Goal: Task Accomplishment & Management: Use online tool/utility

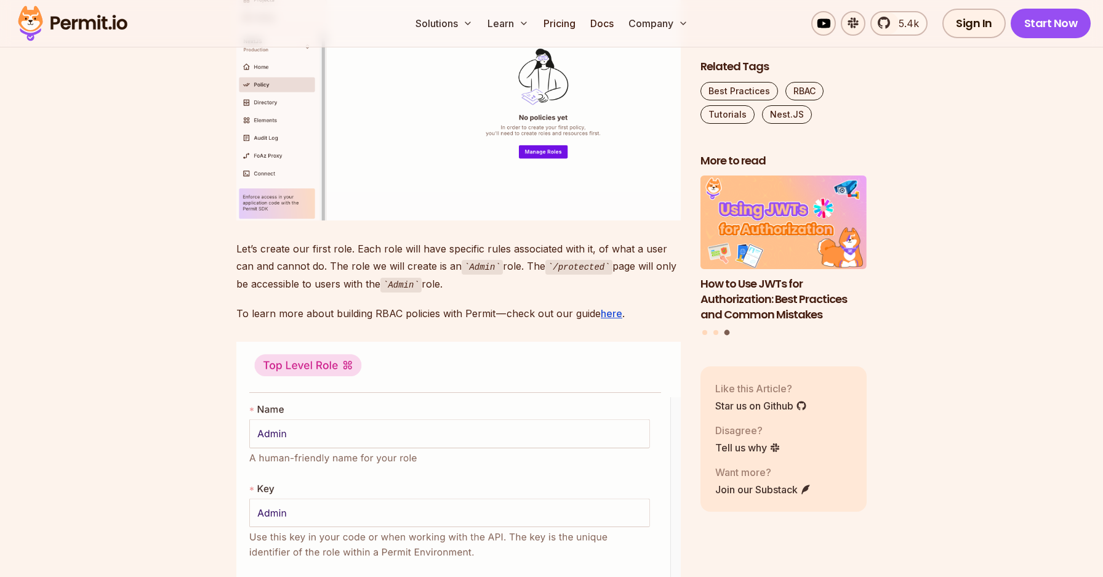
scroll to position [4160, 0]
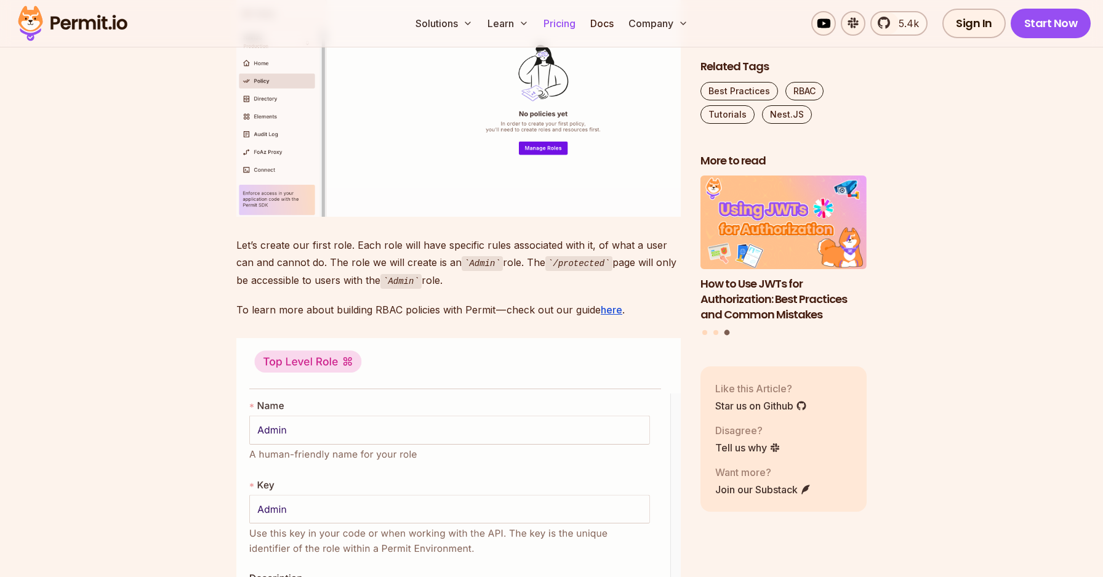
click at [557, 26] on link "Pricing" at bounding box center [560, 23] width 42 height 25
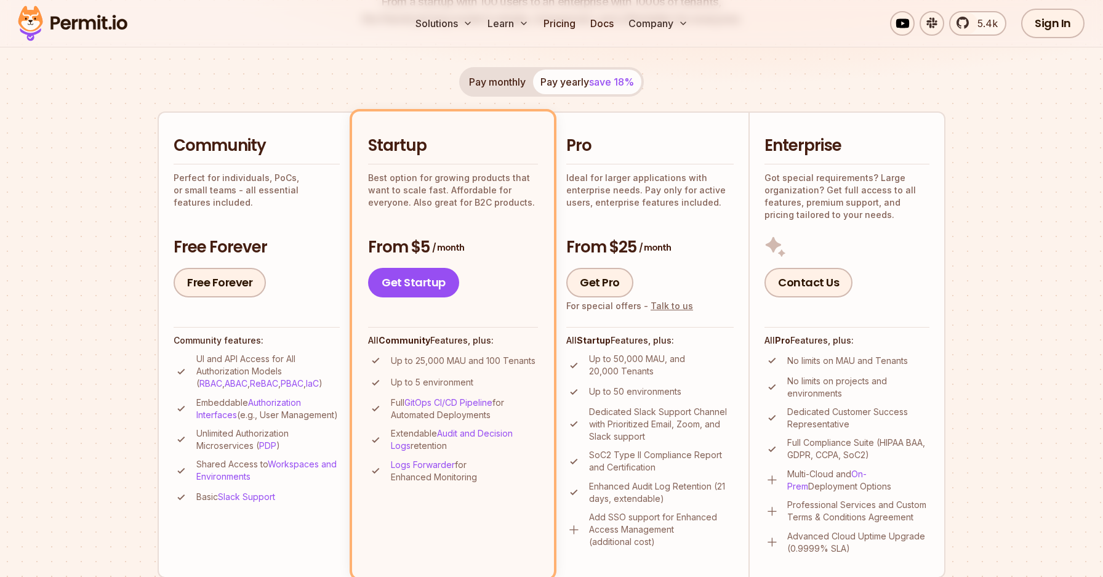
scroll to position [219, 0]
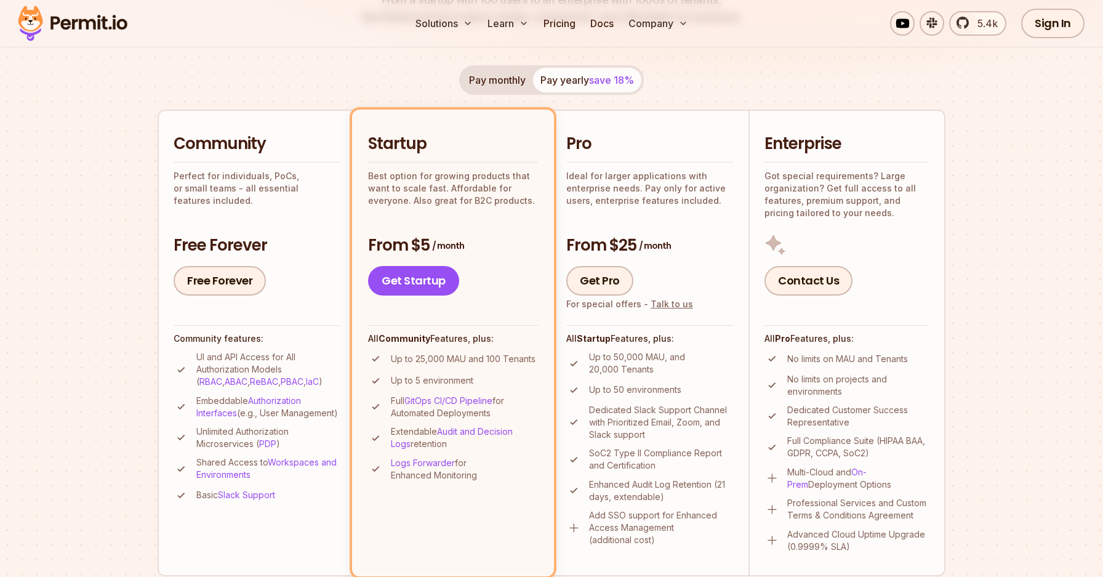
click at [606, 36] on div "Solutions Learn Pricing Docs Company 5.4k Sign In Start Now" at bounding box center [551, 23] width 1103 height 47
click at [606, 30] on link "Docs" at bounding box center [602, 23] width 33 height 25
click at [246, 286] on link "Free Forever" at bounding box center [220, 281] width 92 height 30
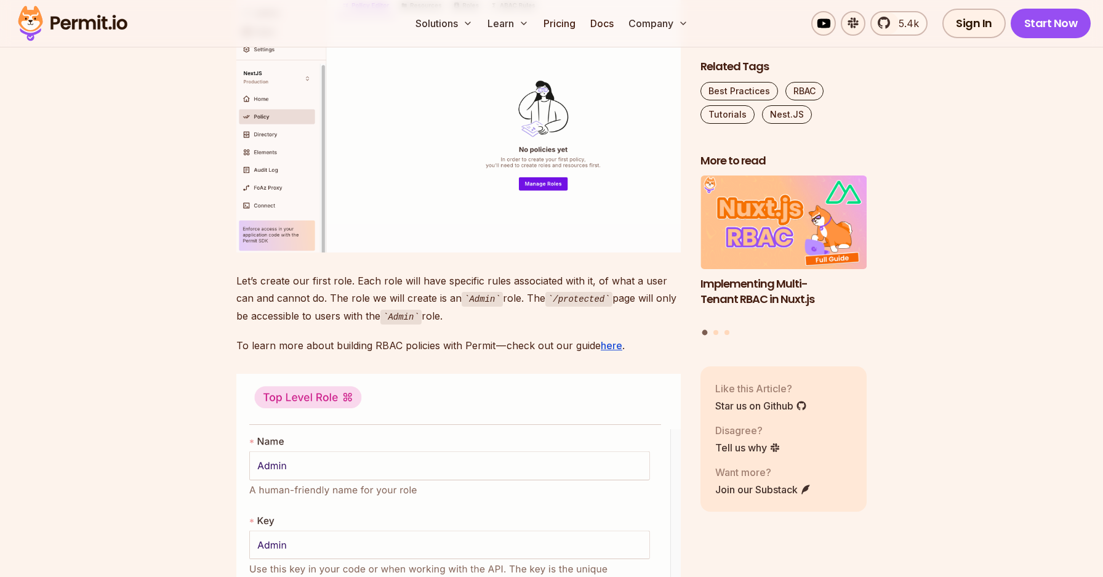
scroll to position [4160, 0]
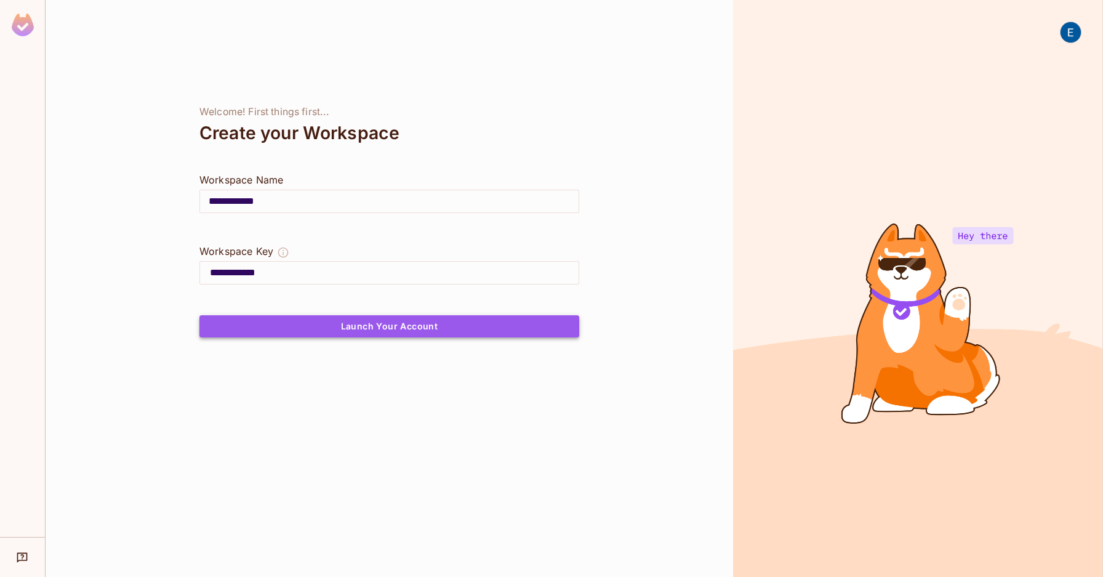
click at [386, 334] on button "Launch Your Account" at bounding box center [390, 326] width 380 height 22
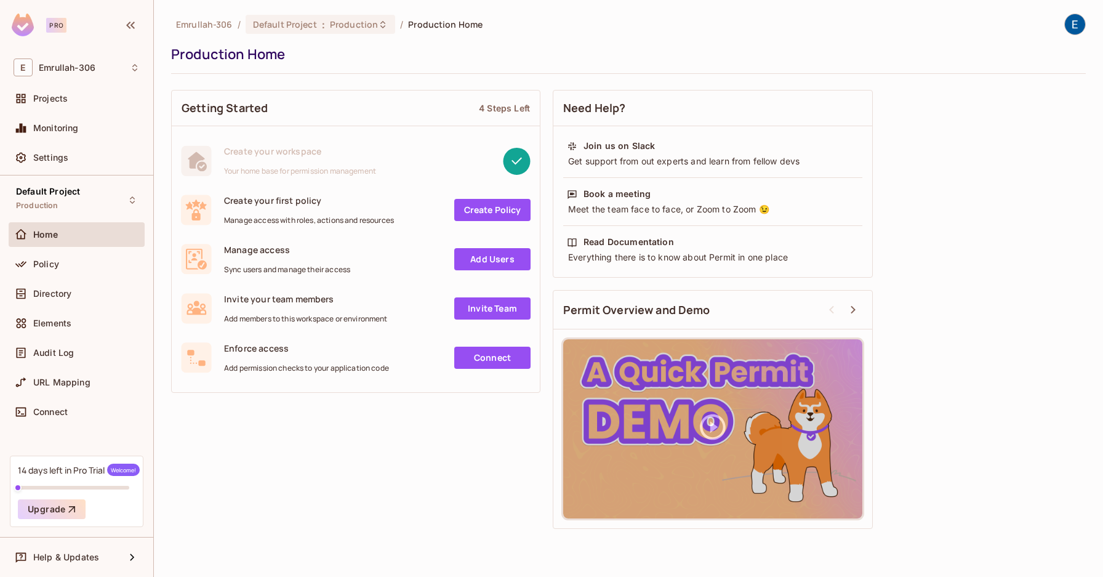
click at [483, 254] on link "Add Users" at bounding box center [492, 259] width 76 height 22
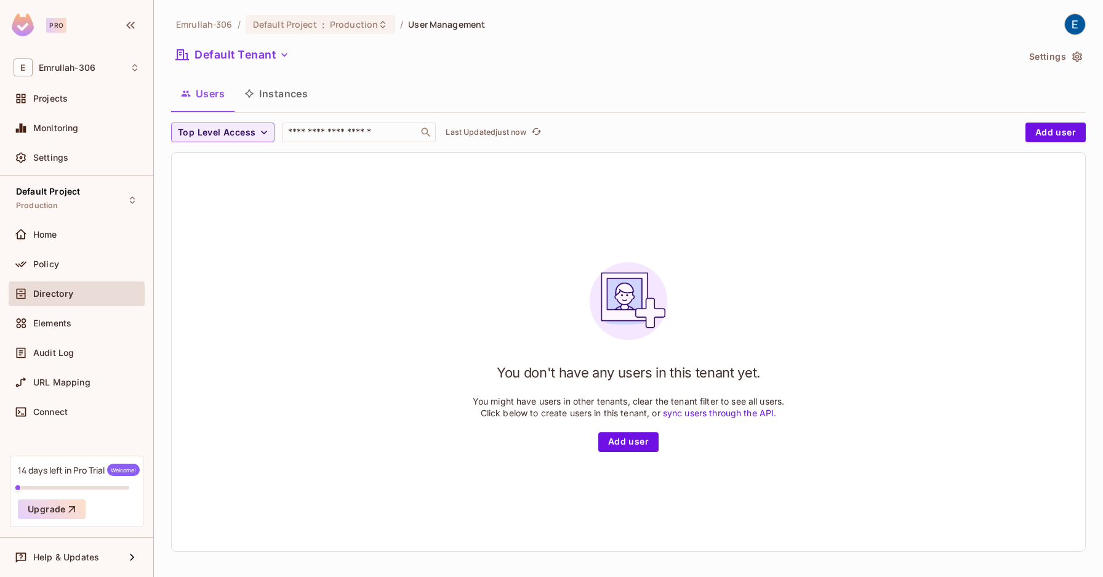
click at [81, 289] on div "Directory" at bounding box center [86, 294] width 107 height 10
click at [89, 256] on div "Policy" at bounding box center [77, 264] width 136 height 25
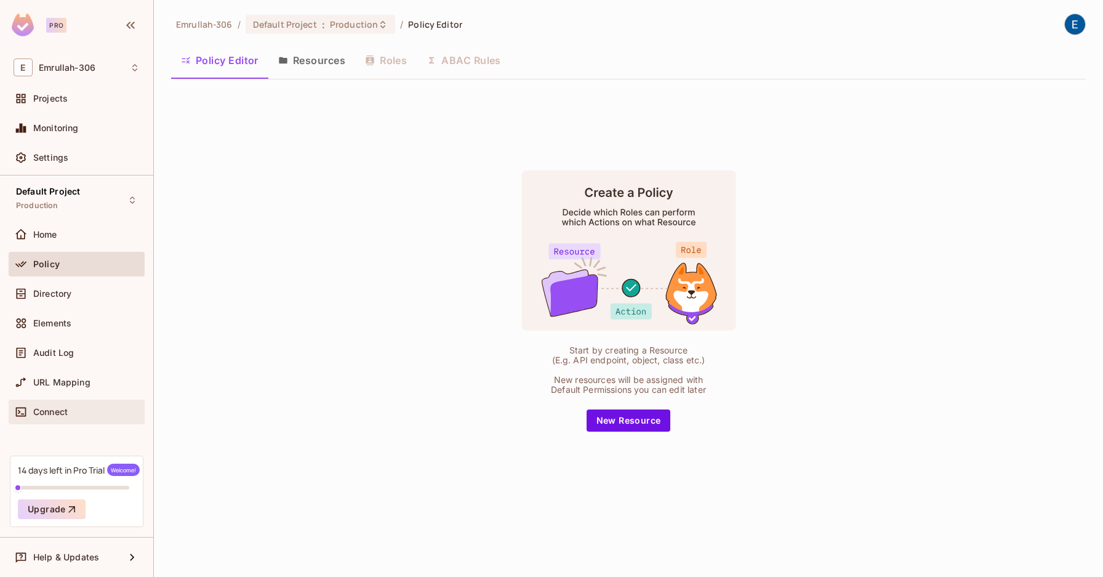
click at [60, 407] on span "Connect" at bounding box center [50, 412] width 34 height 10
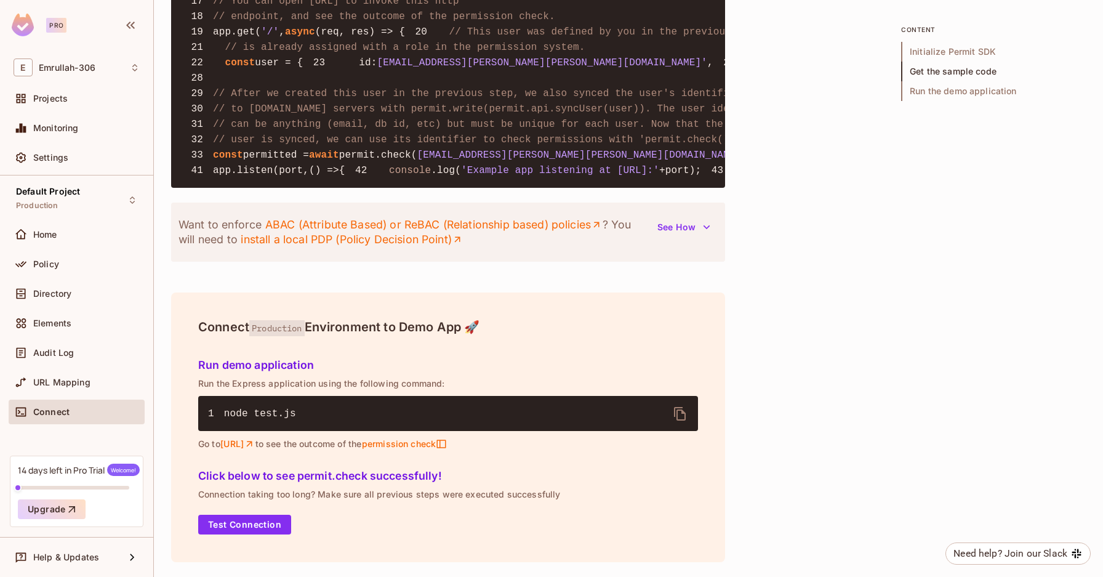
scroll to position [1281, 0]
